Goal: Task Accomplishment & Management: Use online tool/utility

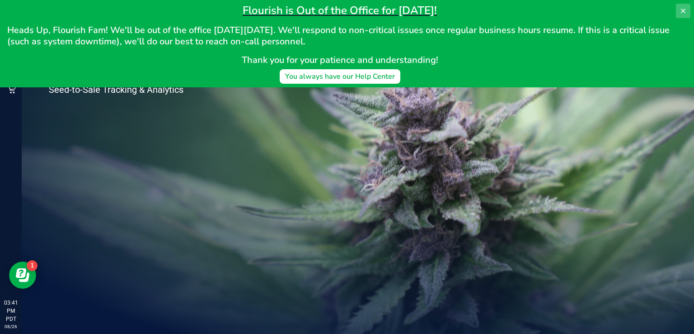
click at [688, 12] on button at bounding box center [683, 11] width 14 height 14
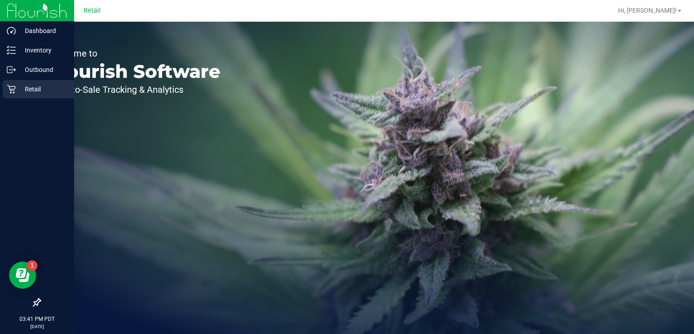
click at [16, 93] on p "Retail" at bounding box center [43, 89] width 54 height 11
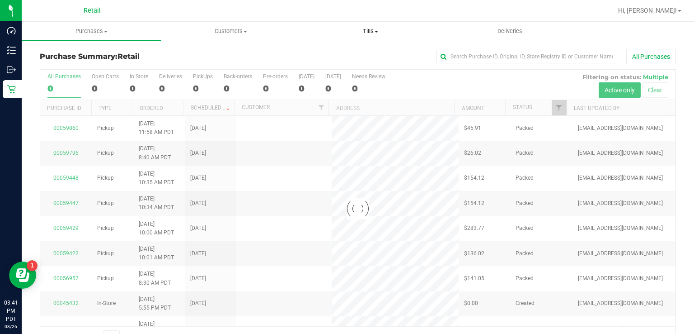
click at [366, 31] on span "Tills" at bounding box center [370, 31] width 139 height 8
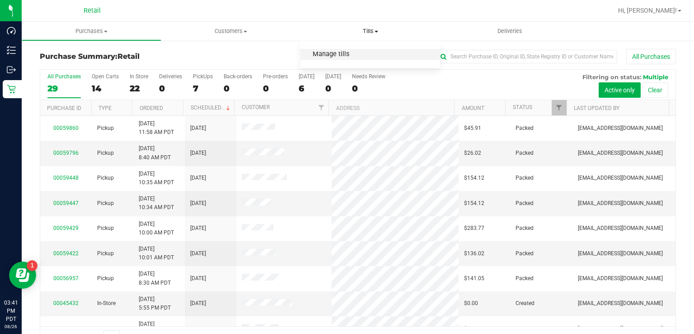
click at [340, 56] on span "Manage tills" at bounding box center [331, 55] width 61 height 8
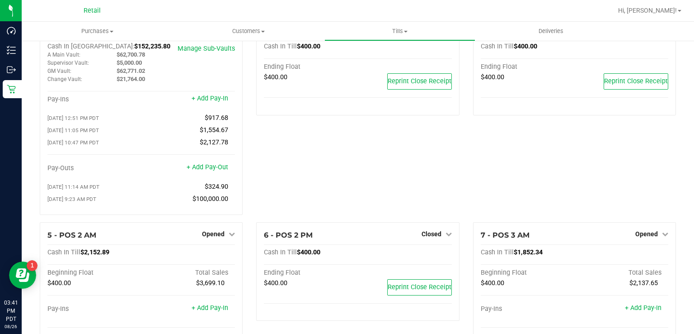
scroll to position [33, 0]
click at [427, 233] on span "Closed" at bounding box center [432, 232] width 20 height 7
click at [423, 255] on link "Open Till" at bounding box center [431, 251] width 24 height 7
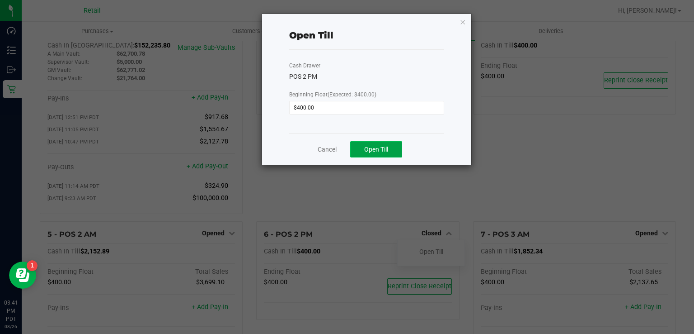
click at [376, 150] on span "Open Till" at bounding box center [376, 149] width 24 height 7
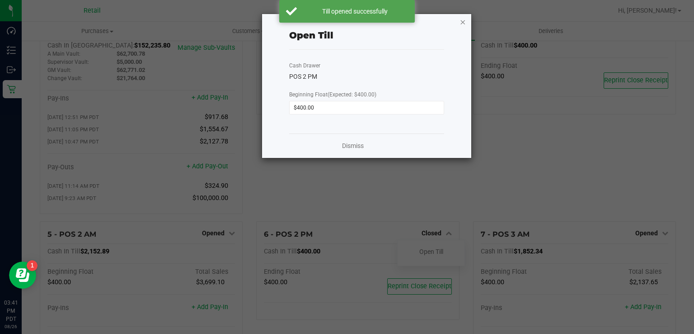
click at [465, 22] on icon "button" at bounding box center [463, 21] width 6 height 11
